Goal: Information Seeking & Learning: Learn about a topic

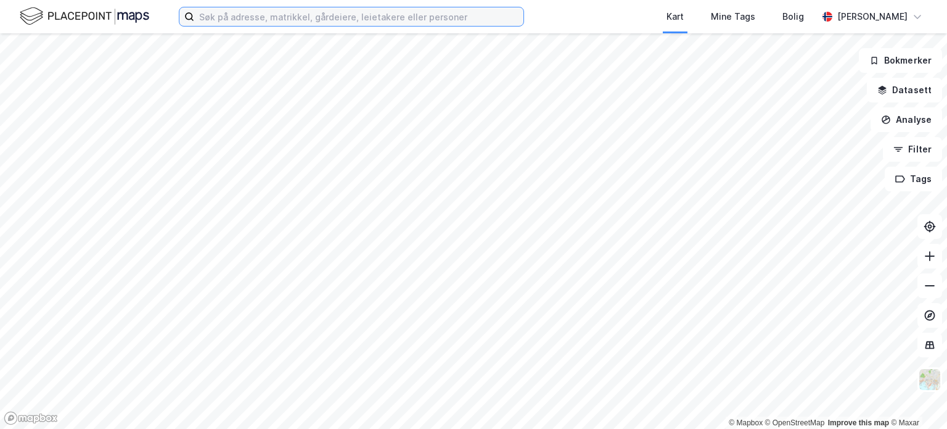
click at [257, 14] on input at bounding box center [358, 16] width 329 height 19
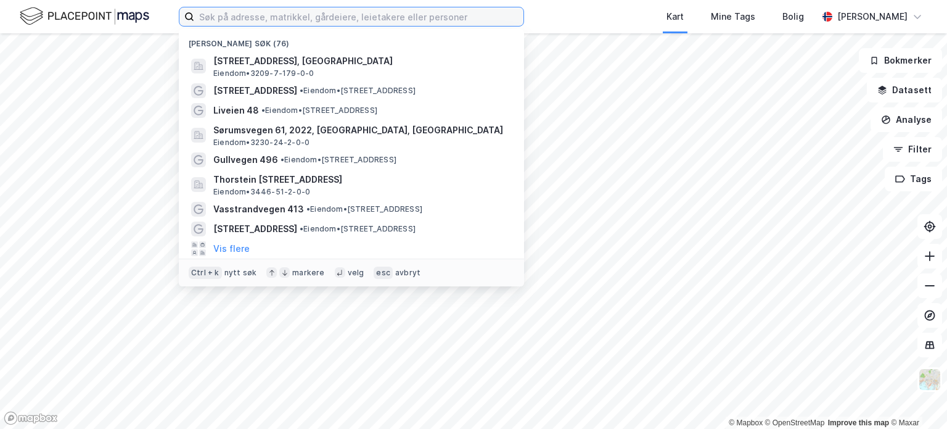
paste input "[STREET_ADDRESS]"
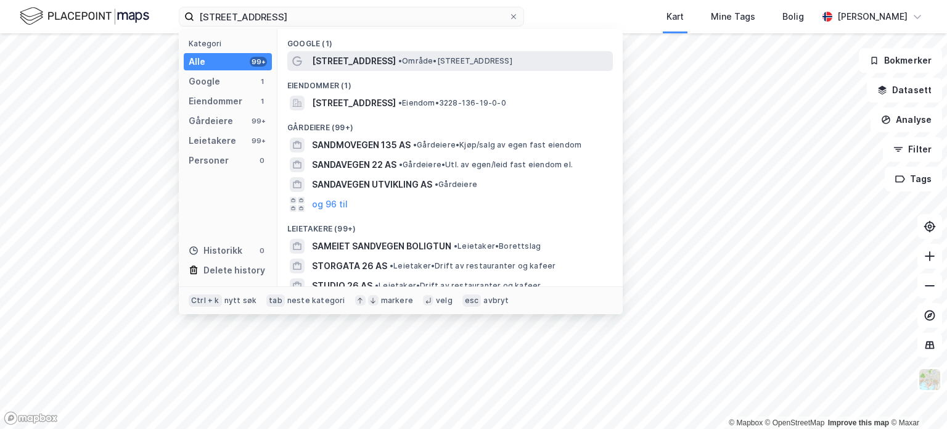
click at [340, 59] on span "[STREET_ADDRESS]" at bounding box center [354, 61] width 84 height 15
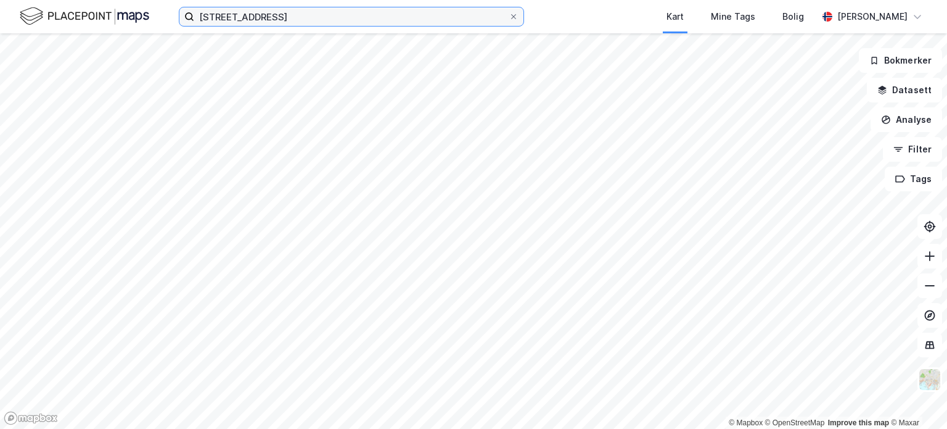
click at [301, 19] on input "[STREET_ADDRESS]" at bounding box center [351, 16] width 315 height 19
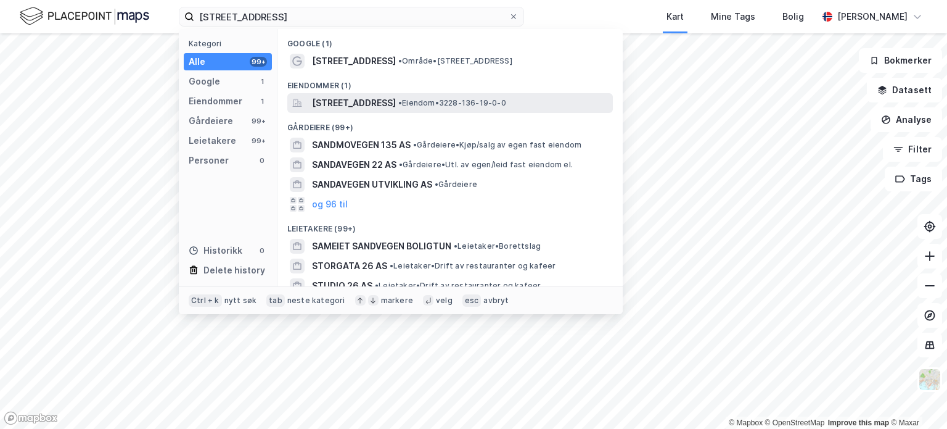
click at [350, 102] on span "[STREET_ADDRESS]" at bounding box center [354, 103] width 84 height 15
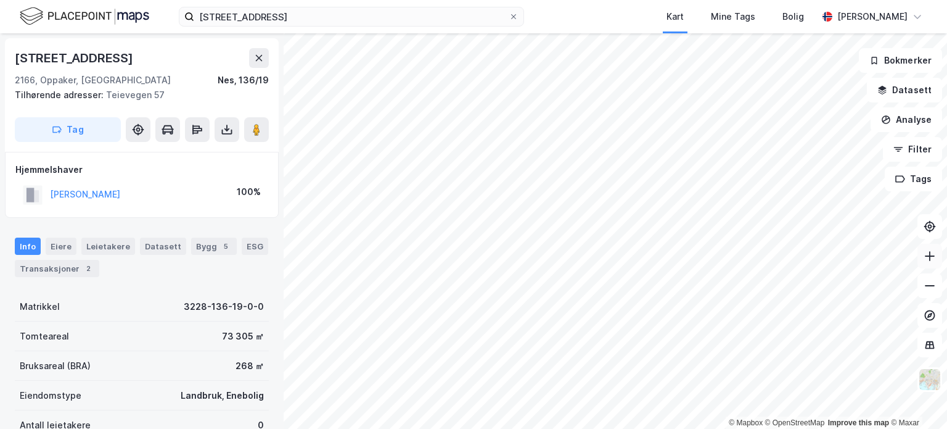
click at [932, 259] on icon at bounding box center [930, 256] width 12 height 12
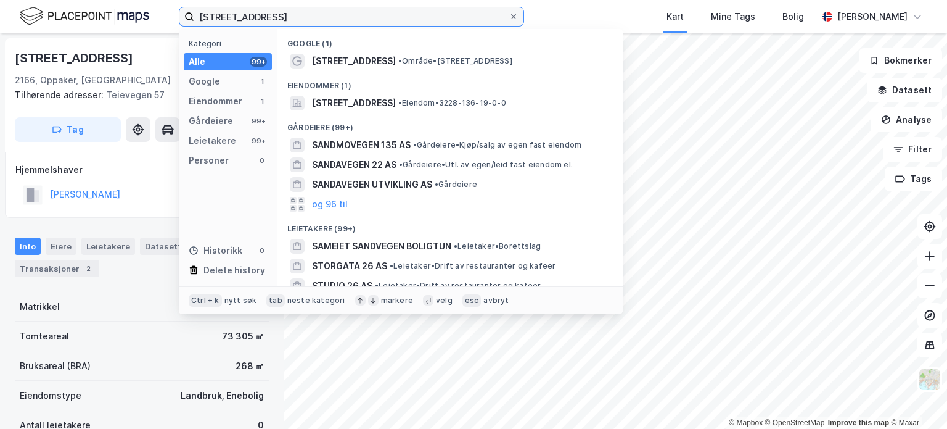
drag, startPoint x: 281, startPoint y: 19, endPoint x: 195, endPoint y: 15, distance: 86.4
click at [195, 15] on input "[STREET_ADDRESS]" at bounding box center [351, 16] width 315 height 19
paste input "[STREET_ADDRESS]"
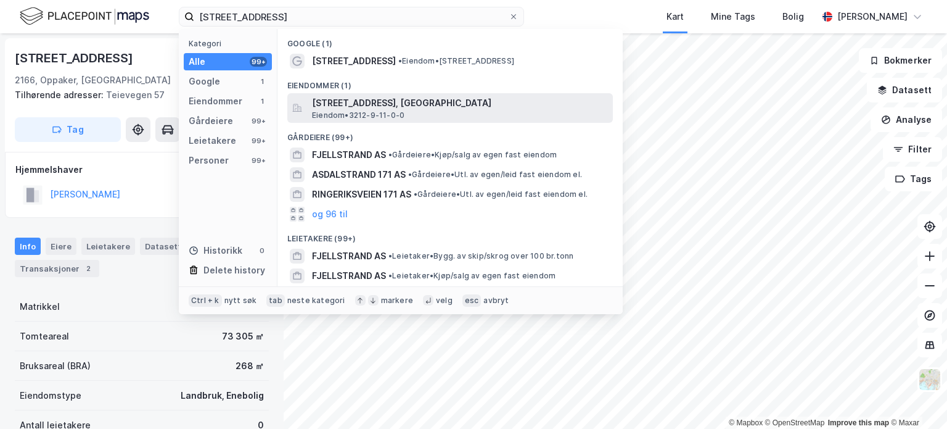
click at [346, 102] on span "[STREET_ADDRESS], [GEOGRAPHIC_DATA]" at bounding box center [460, 103] width 296 height 15
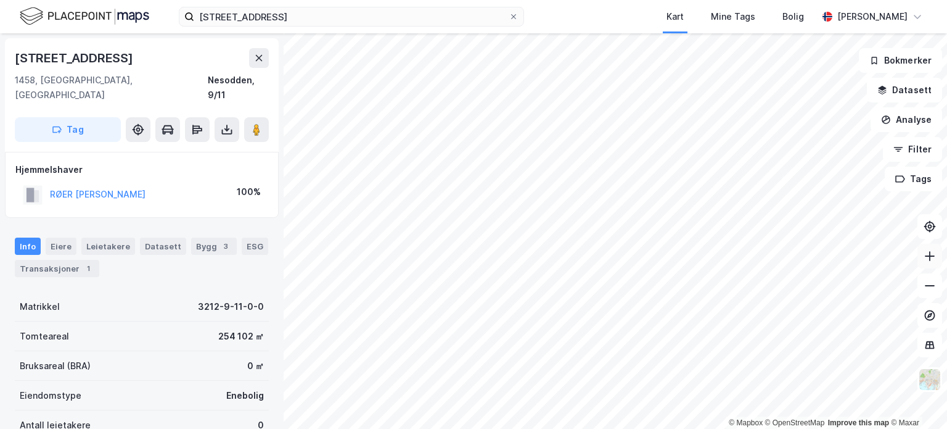
click at [933, 256] on icon at bounding box center [930, 255] width 10 height 1
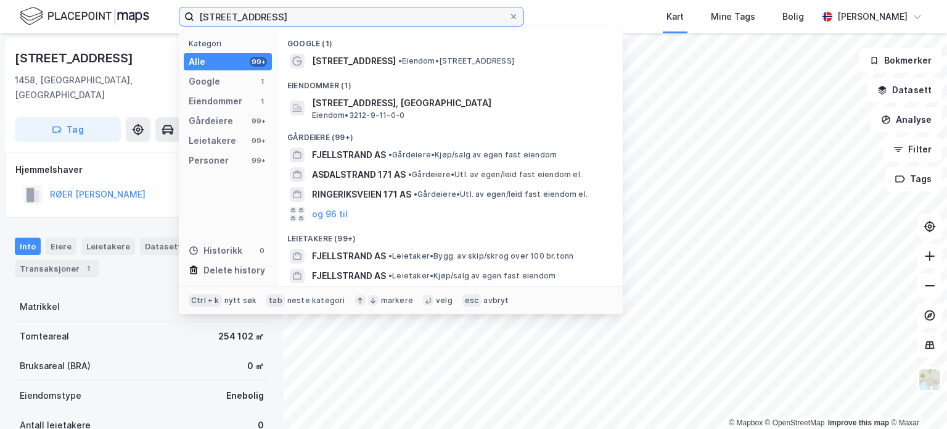
drag, startPoint x: 363, startPoint y: 19, endPoint x: 189, endPoint y: 12, distance: 173.5
click at [189, 12] on label "[STREET_ADDRESS]" at bounding box center [351, 17] width 345 height 20
paste input "Ringsakervegen [DATE] og [DATE], 2390 Moelv"
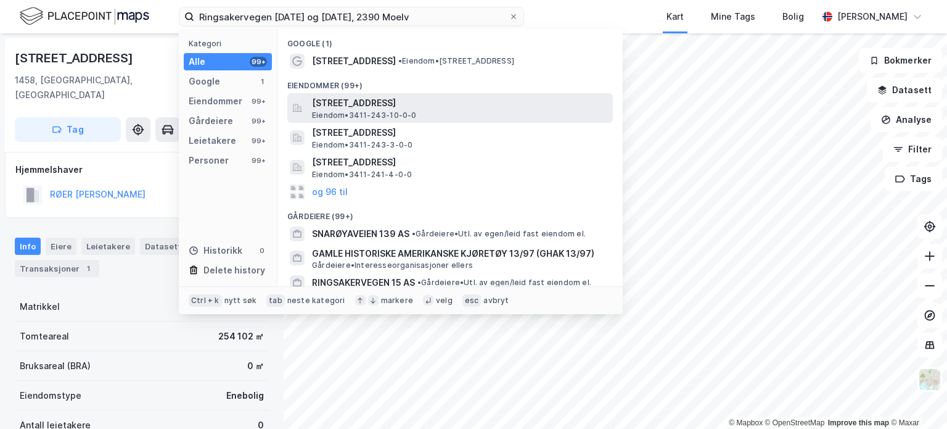
click at [394, 104] on span "[STREET_ADDRESS]" at bounding box center [460, 103] width 296 height 15
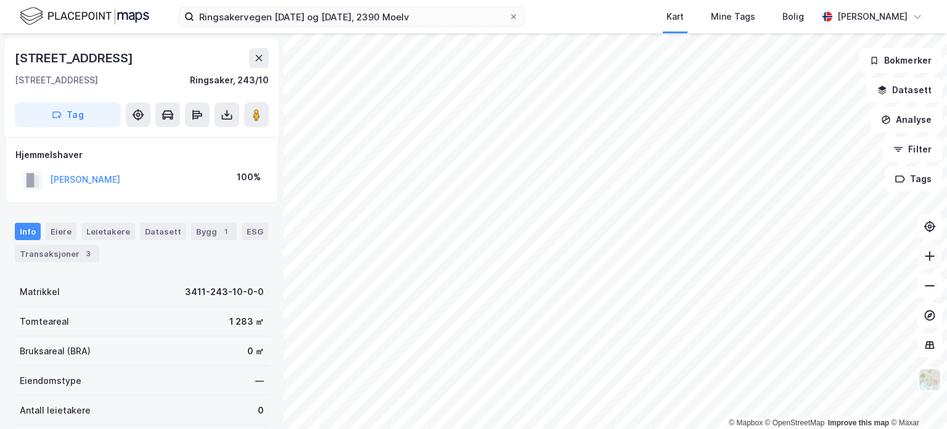
click at [930, 252] on icon at bounding box center [930, 256] width 1 height 10
click at [586, 0] on html "Ringsakervegen [DATE] og [DATE], [GEOGRAPHIC_DATA] Mine Tags Bolig [PERSON_NAME…" at bounding box center [473, 214] width 947 height 429
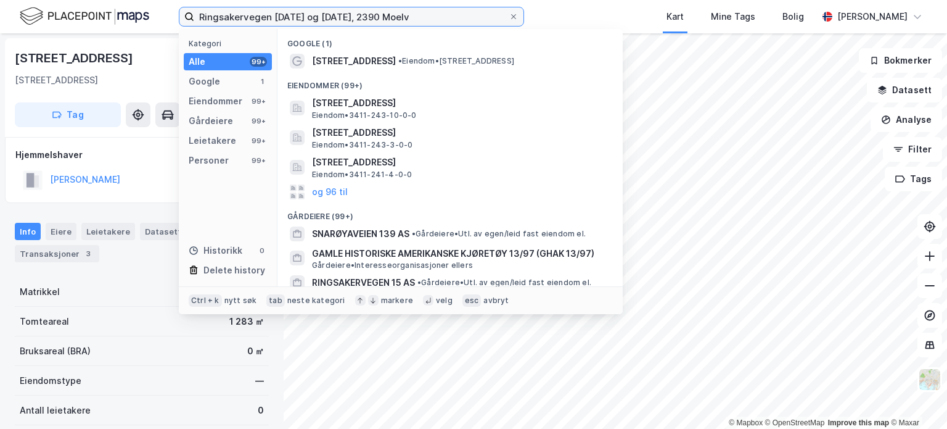
drag, startPoint x: 402, startPoint y: 19, endPoint x: 199, endPoint y: 12, distance: 202.4
click at [199, 12] on input "Ringsakervegen [DATE] og [DATE], 2390 Moelv" at bounding box center [351, 16] width 315 height 19
paste input "Bølerveien 115 og 137, 2015 Leirsund"
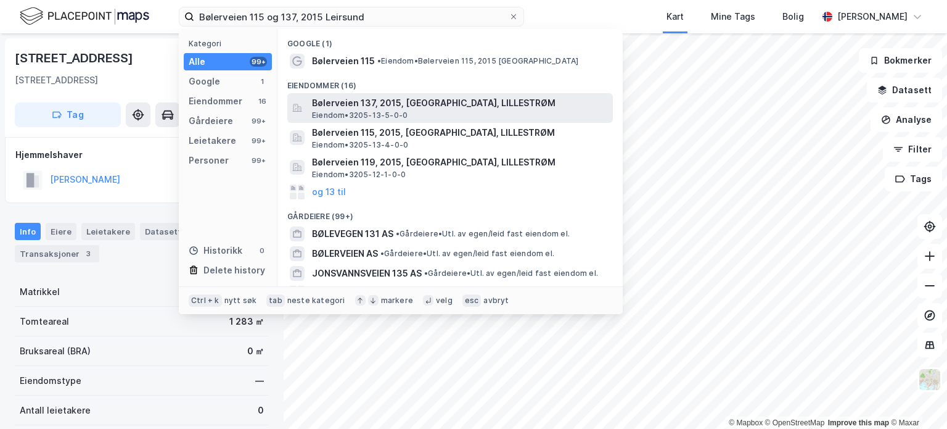
click at [329, 108] on span "Bølerveien 137, 2015, [GEOGRAPHIC_DATA], LILLESTRØM" at bounding box center [460, 103] width 296 height 15
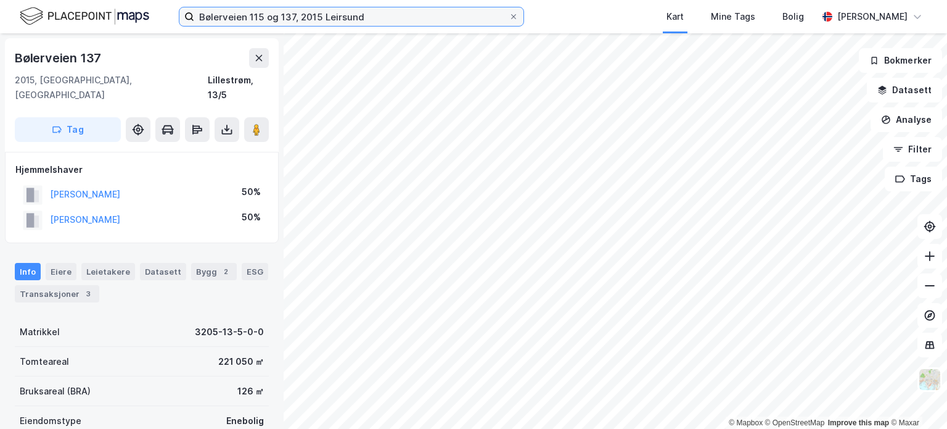
click at [387, 19] on input "Bølerveien 115 og 137, 2015 Leirsund" at bounding box center [351, 16] width 315 height 19
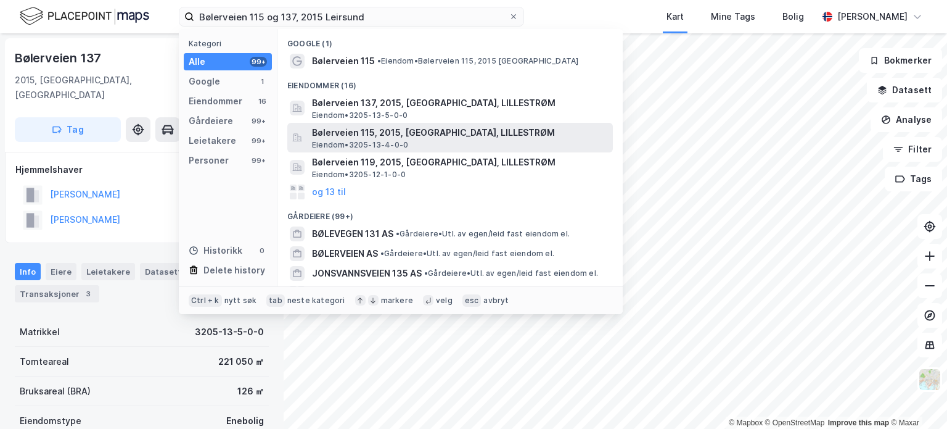
click at [386, 125] on span "Bølerveien 115, 2015, [GEOGRAPHIC_DATA], LILLESTRØM" at bounding box center [460, 132] width 296 height 15
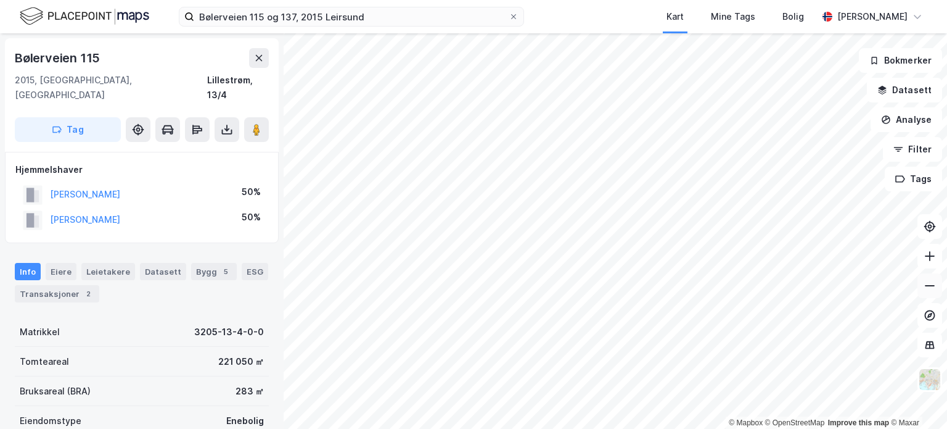
click at [928, 284] on icon at bounding box center [930, 285] width 12 height 12
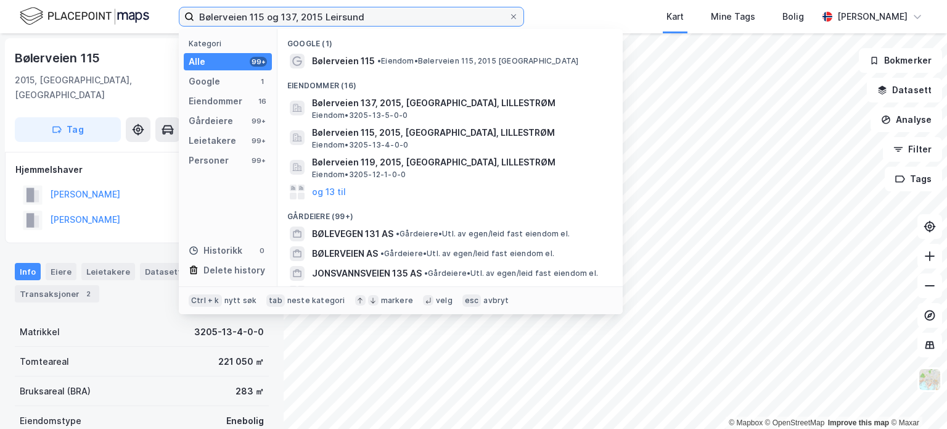
drag, startPoint x: 374, startPoint y: 14, endPoint x: 195, endPoint y: 25, distance: 179.8
click at [195, 25] on input "Bølerveien 115 og 137, 2015 Leirsund" at bounding box center [351, 16] width 315 height 19
paste input "Nessjøvegen 128"
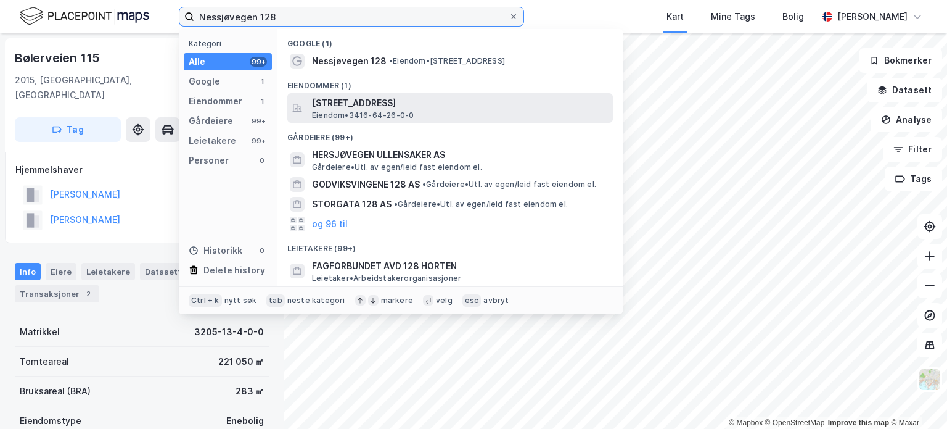
type input "Nessjøvegen 128"
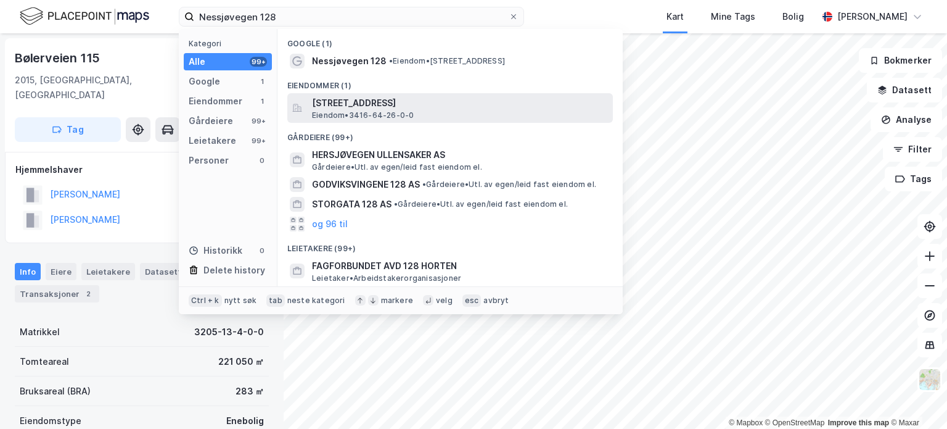
click at [339, 101] on span "[STREET_ADDRESS]" at bounding box center [460, 103] width 296 height 15
